Goal: Task Accomplishment & Management: Manage account settings

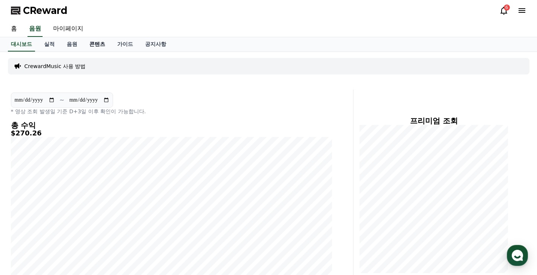
scroll to position [371, 0]
click at [58, 29] on link "마이페이지" at bounding box center [68, 29] width 42 height 16
select select "**********"
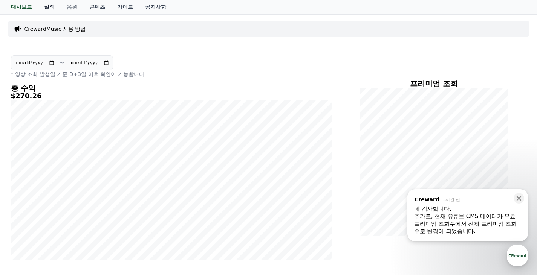
scroll to position [38, 0]
